Goal: Information Seeking & Learning: Check status

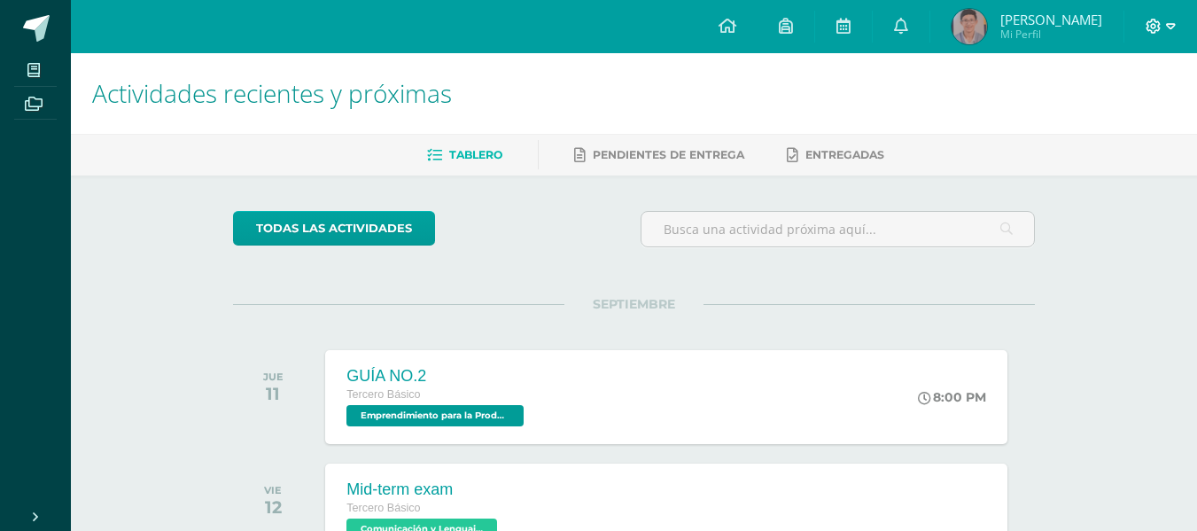
click at [1150, 28] on icon at bounding box center [1154, 27] width 16 height 16
click at [1093, 120] on span "Cerrar sesión" at bounding box center [1116, 121] width 80 height 17
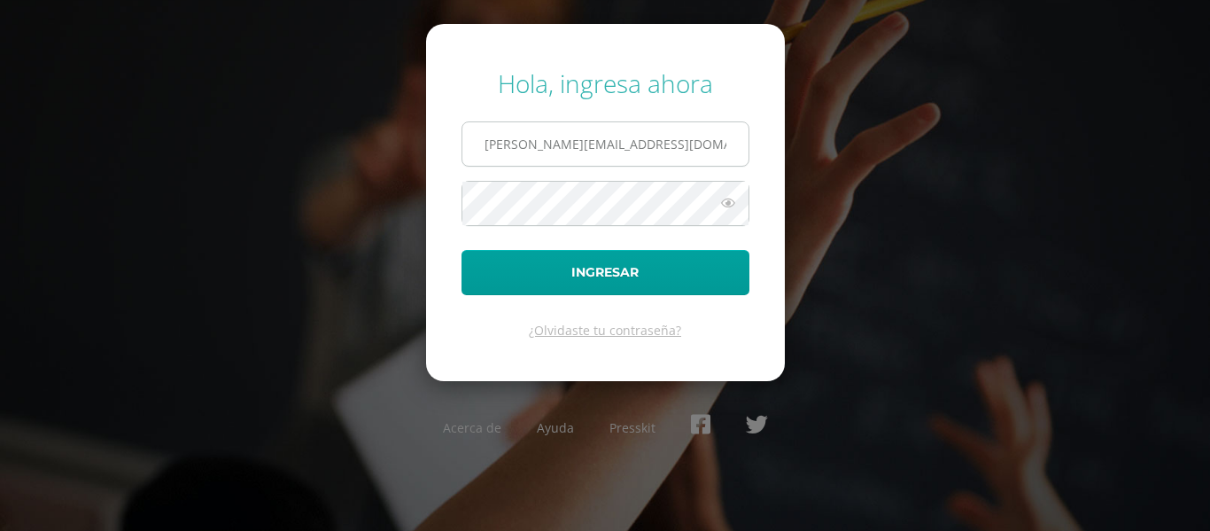
click at [692, 156] on input "e.chavarria.5bdb@gmail.com" at bounding box center [605, 143] width 286 height 43
type input "a.monzon.1ddb@gmail.com"
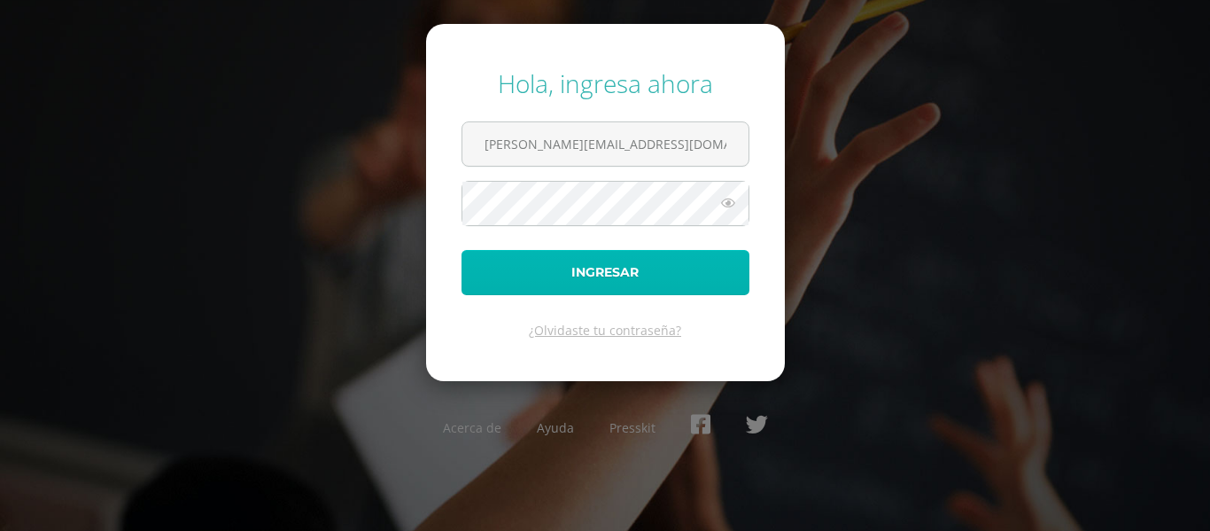
click at [610, 268] on button "Ingresar" at bounding box center [606, 272] width 288 height 45
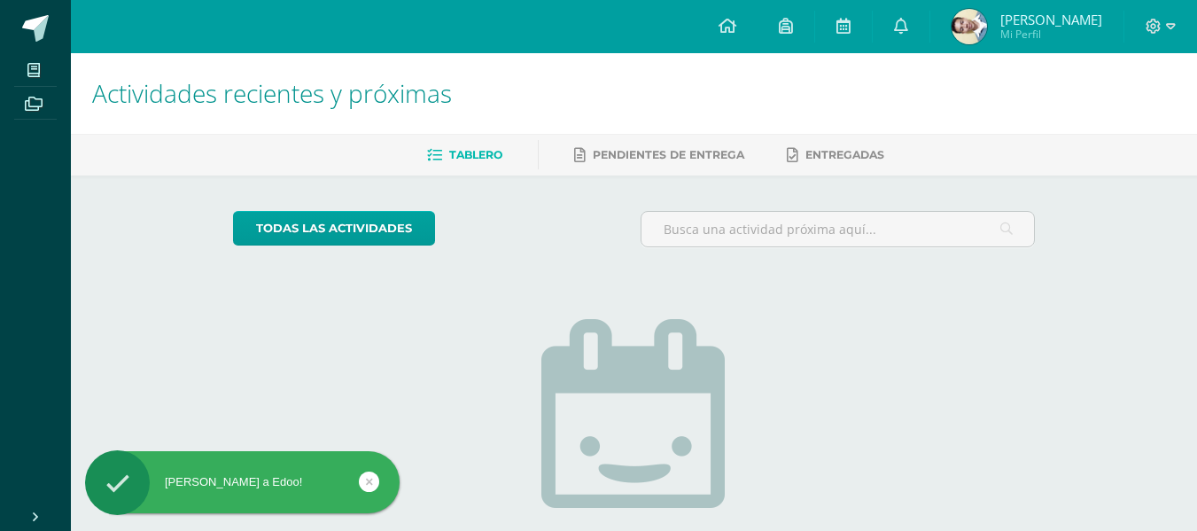
click at [1037, 26] on span "Alejandro Mi Perfil" at bounding box center [1027, 26] width 158 height 35
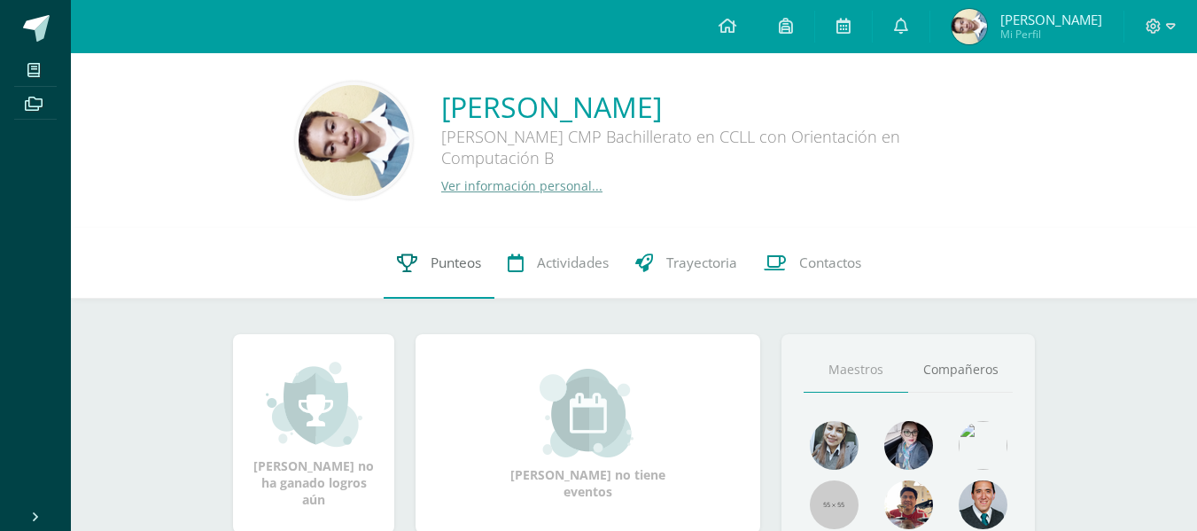
click at [423, 272] on link "Punteos" at bounding box center [439, 263] width 111 height 71
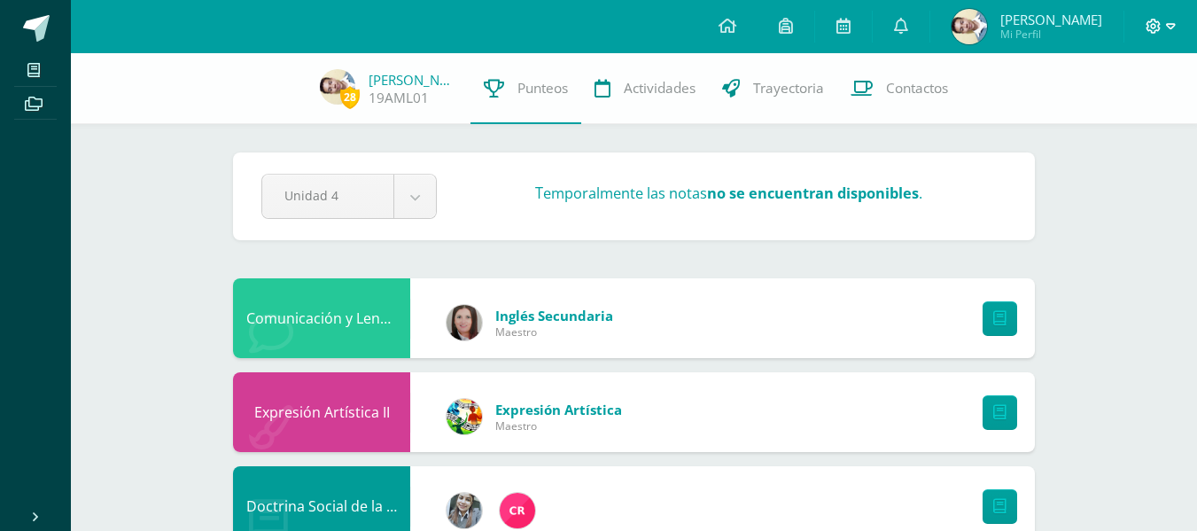
click at [1162, 24] on span at bounding box center [1161, 26] width 30 height 19
click at [1057, 127] on icon at bounding box center [1059, 121] width 12 height 12
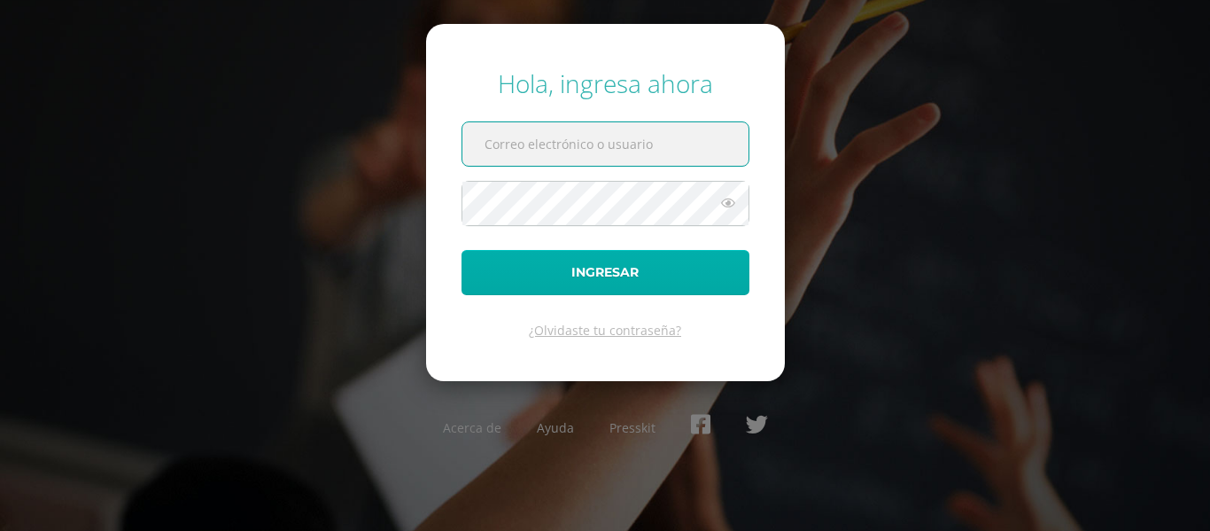
type input "[PERSON_NAME][EMAIL_ADDRESS][DOMAIN_NAME]"
click at [641, 256] on button "Ingresar" at bounding box center [606, 272] width 288 height 45
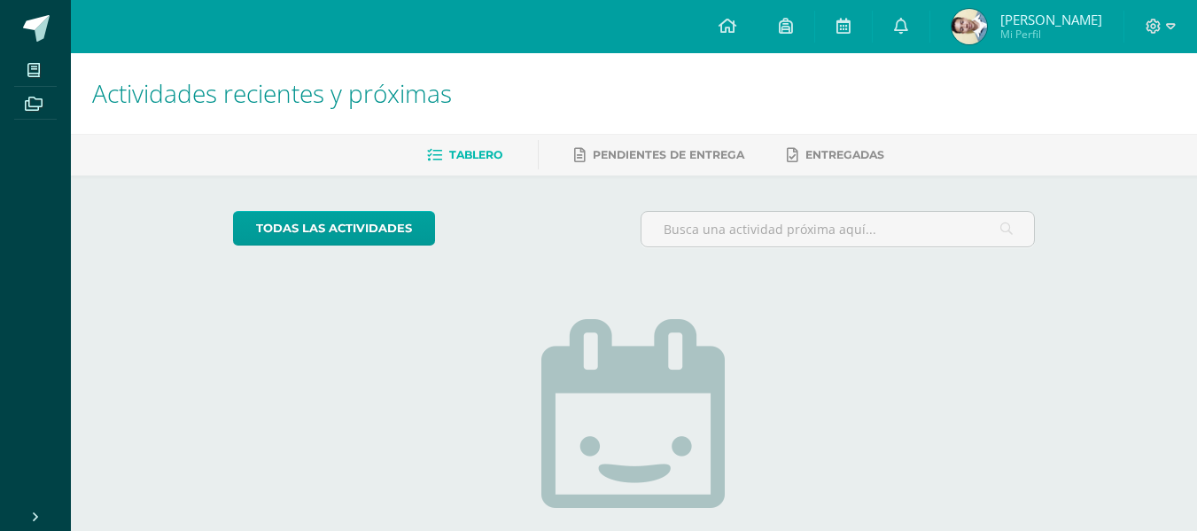
click at [1047, 29] on span "Mi Perfil" at bounding box center [1051, 34] width 102 height 15
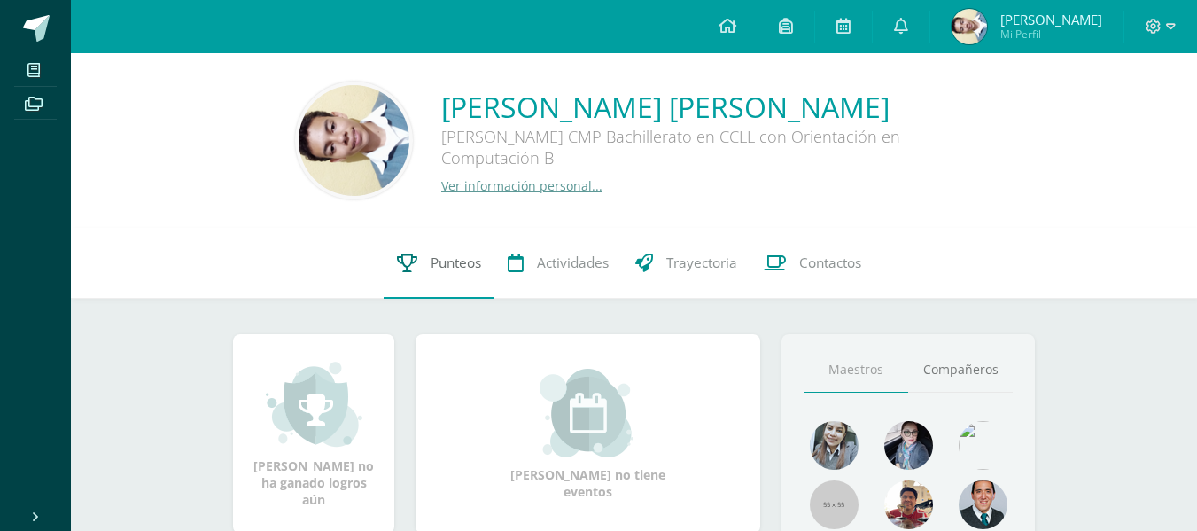
click at [455, 249] on link "Punteos" at bounding box center [439, 263] width 111 height 71
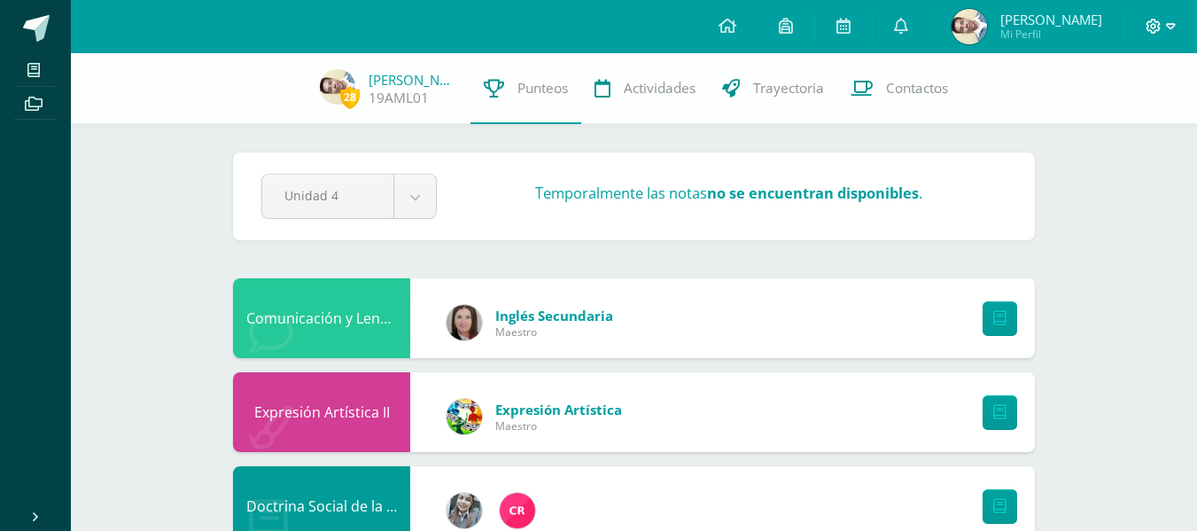
click at [1150, 33] on icon at bounding box center [1154, 27] width 16 height 16
click at [1104, 127] on span "Cerrar sesión" at bounding box center [1115, 120] width 80 height 17
